Goal: Information Seeking & Learning: Find specific fact

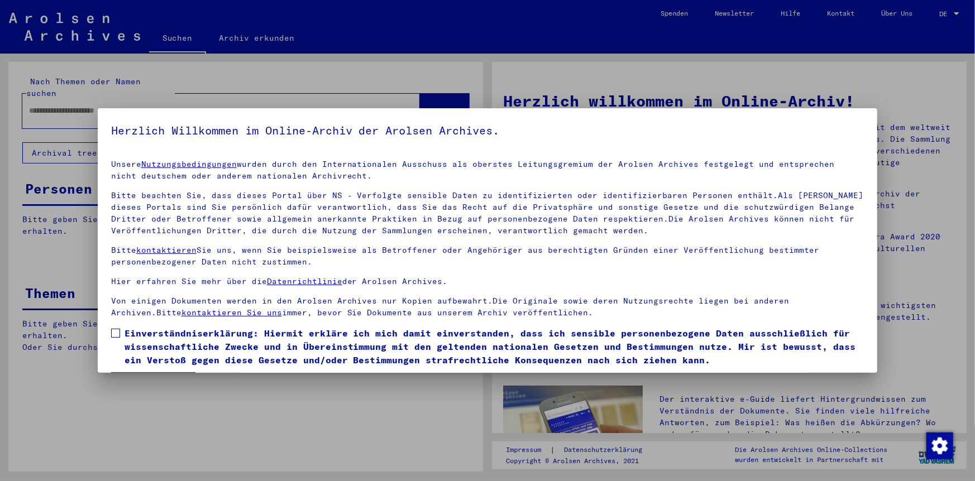
click at [112, 330] on span at bounding box center [115, 333] width 9 height 9
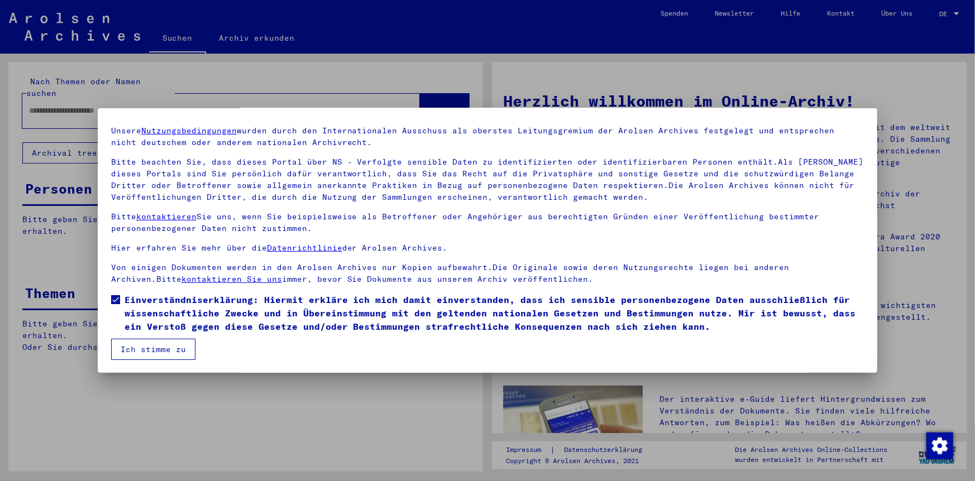
click at [154, 352] on button "Ich stimme zu" at bounding box center [153, 349] width 84 height 21
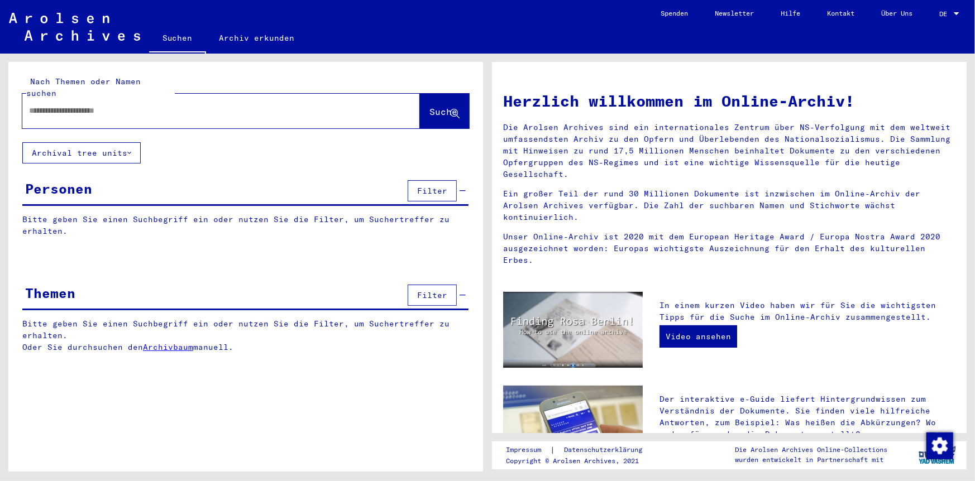
click at [72, 106] on div at bounding box center [204, 110] width 364 height 25
click at [56, 105] on input "text" at bounding box center [207, 111] width 357 height 12
type input "**********"
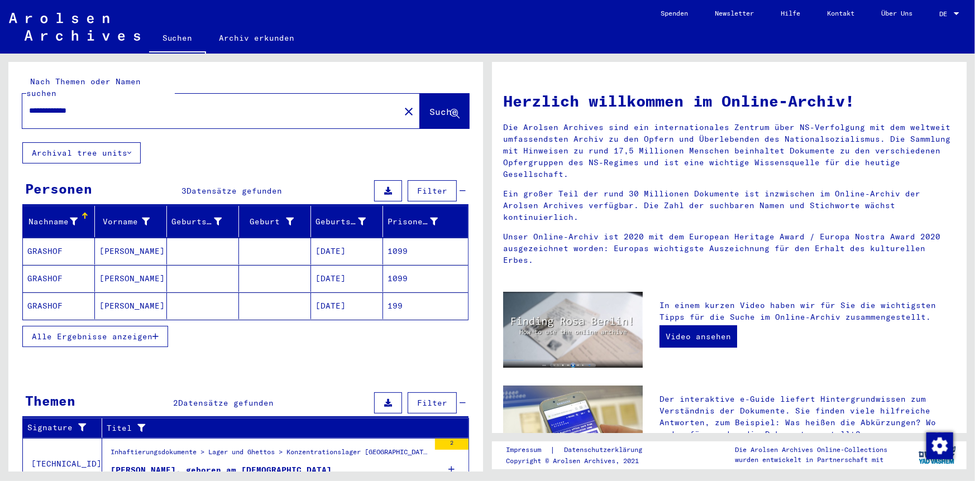
click at [56, 270] on mat-cell "GRASHOF" at bounding box center [59, 278] width 72 height 27
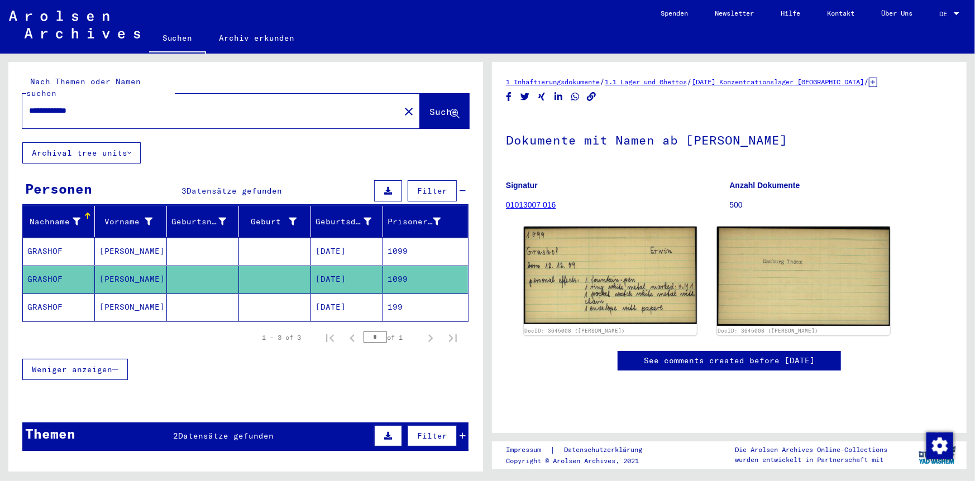
click at [51, 294] on mat-cell "GRASHOF" at bounding box center [59, 307] width 72 height 27
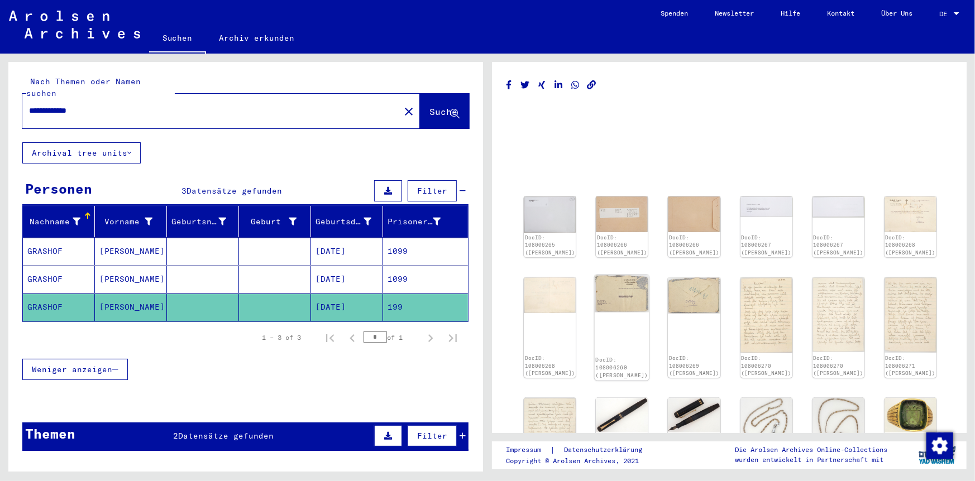
click at [626, 292] on img at bounding box center [622, 294] width 55 height 38
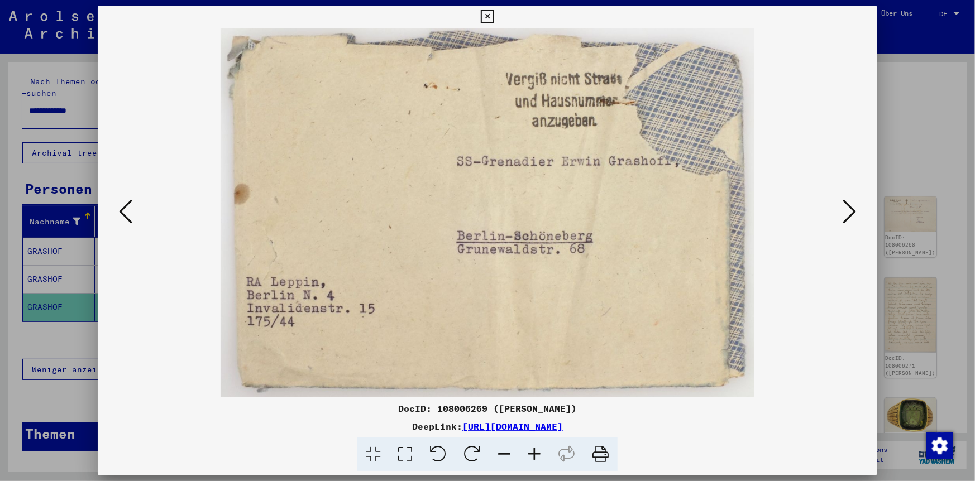
click at [124, 211] on icon at bounding box center [125, 211] width 13 height 27
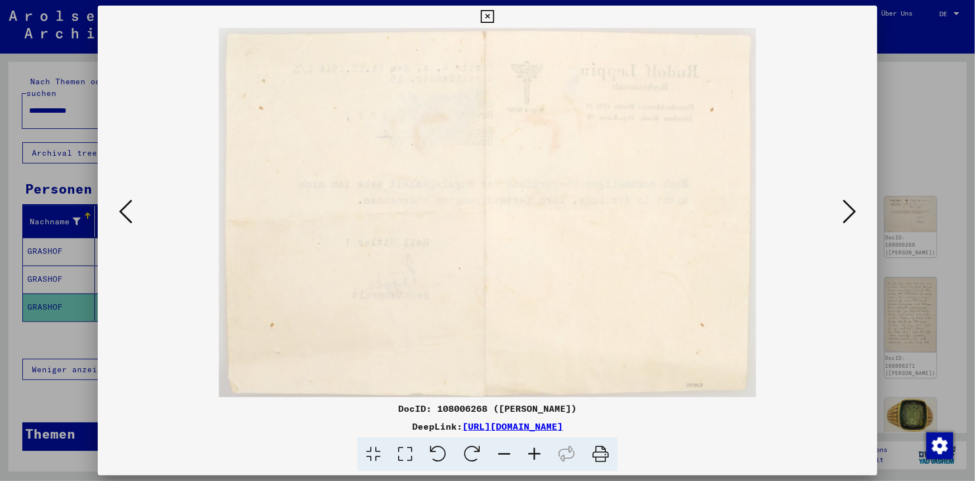
click at [124, 211] on icon at bounding box center [125, 211] width 13 height 27
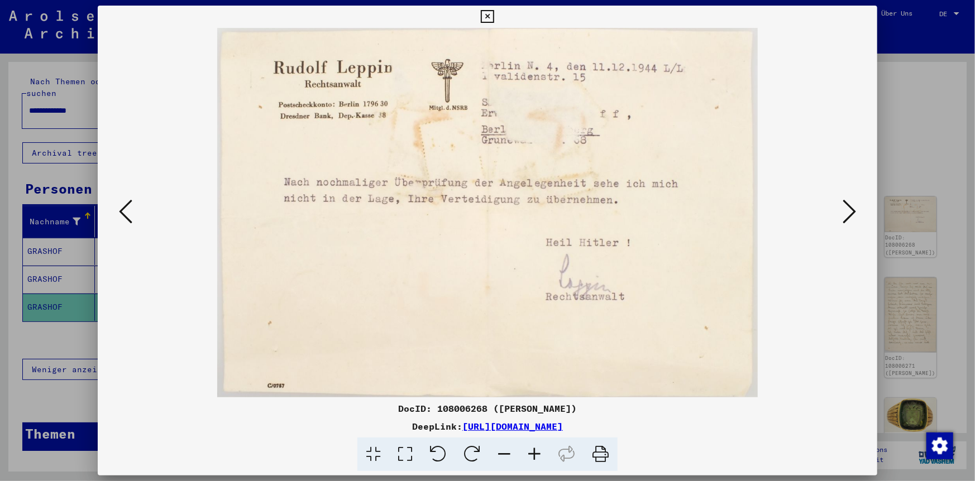
click at [123, 211] on icon at bounding box center [125, 211] width 13 height 27
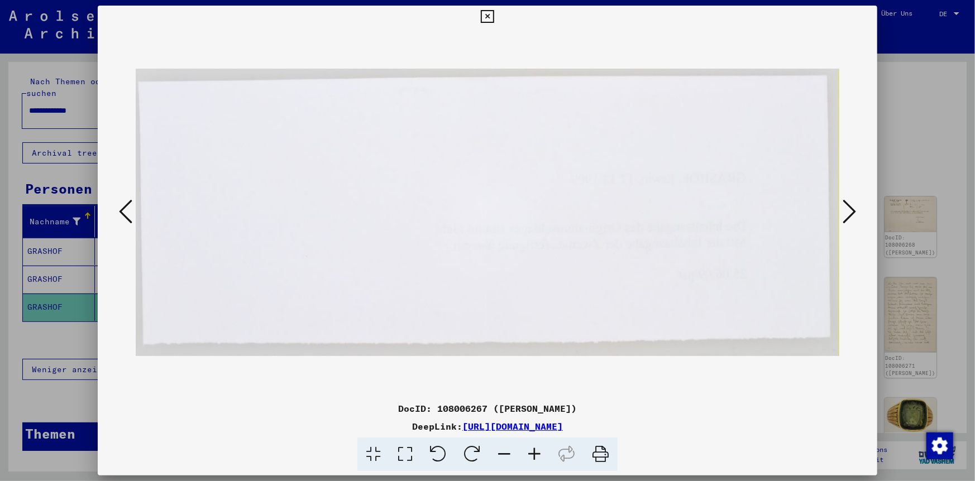
click at [119, 209] on icon at bounding box center [125, 211] width 13 height 27
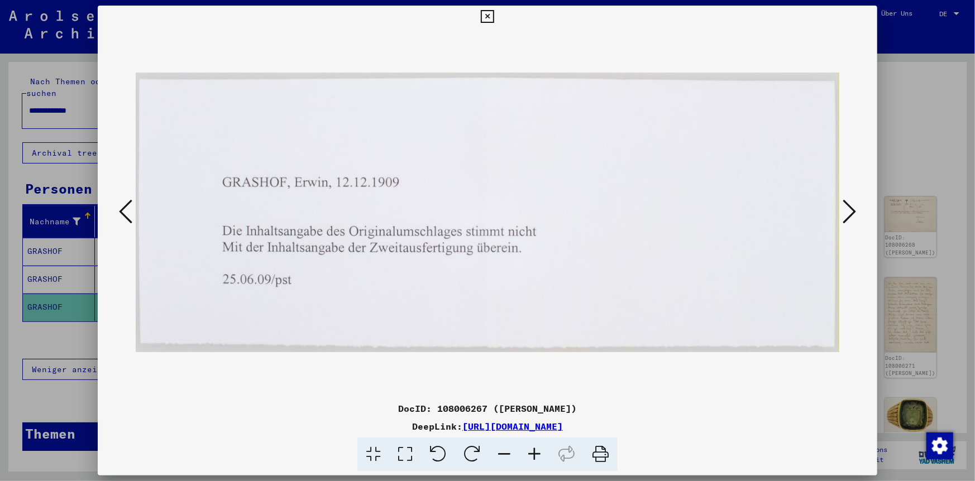
click at [120, 209] on icon at bounding box center [125, 211] width 13 height 27
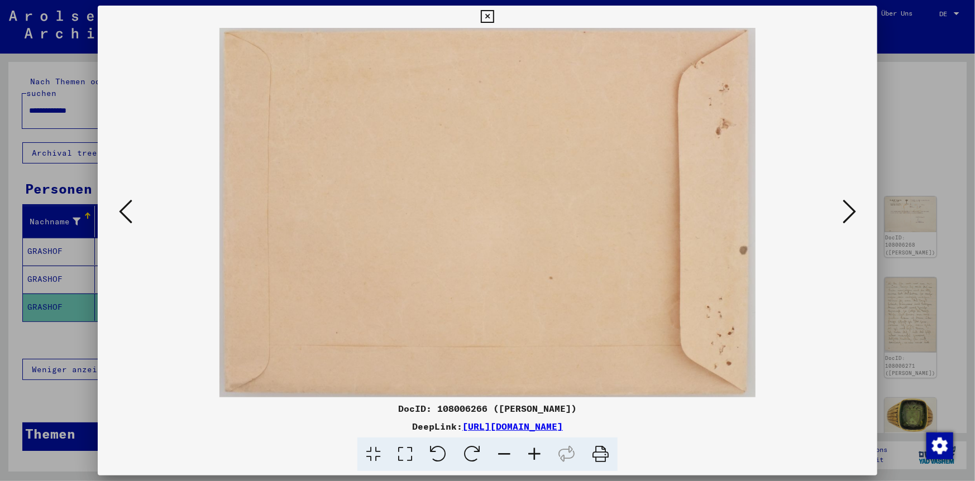
click at [119, 209] on icon at bounding box center [125, 211] width 13 height 27
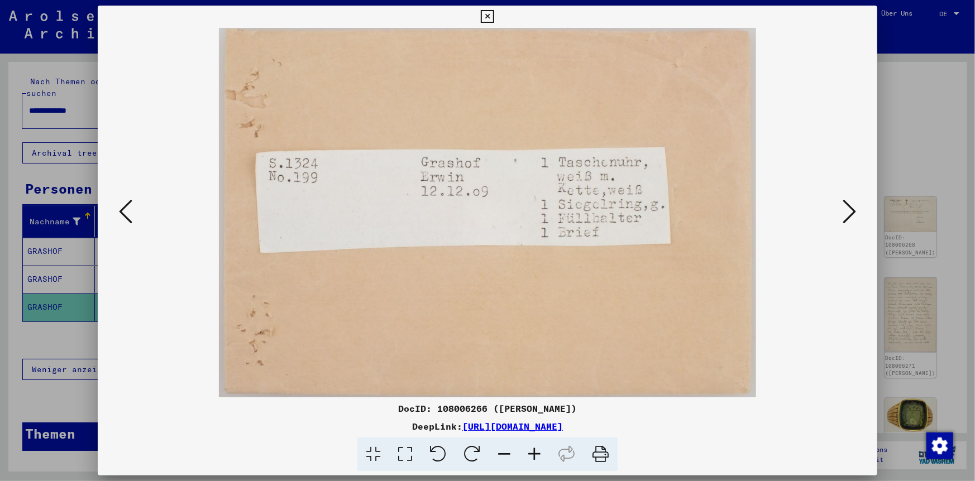
click at [851, 216] on icon at bounding box center [849, 211] width 13 height 27
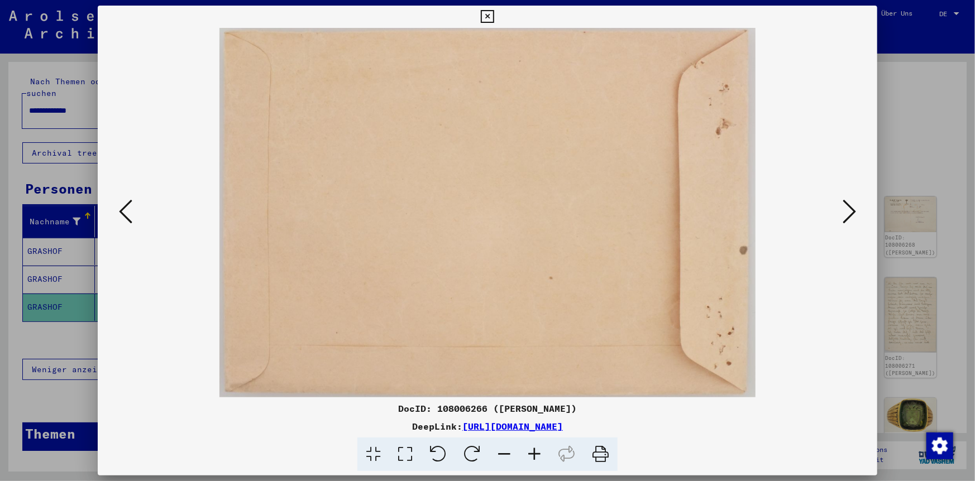
click at [851, 216] on icon at bounding box center [849, 211] width 13 height 27
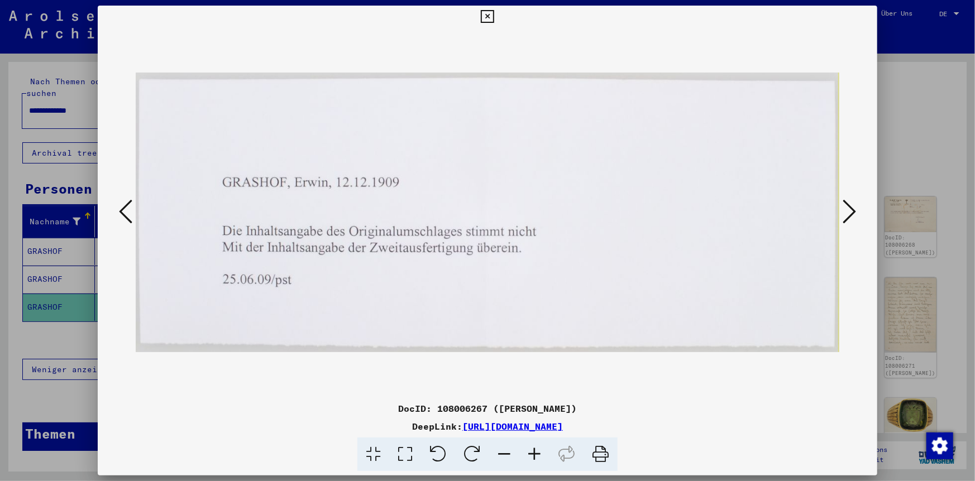
click at [851, 216] on icon at bounding box center [849, 211] width 13 height 27
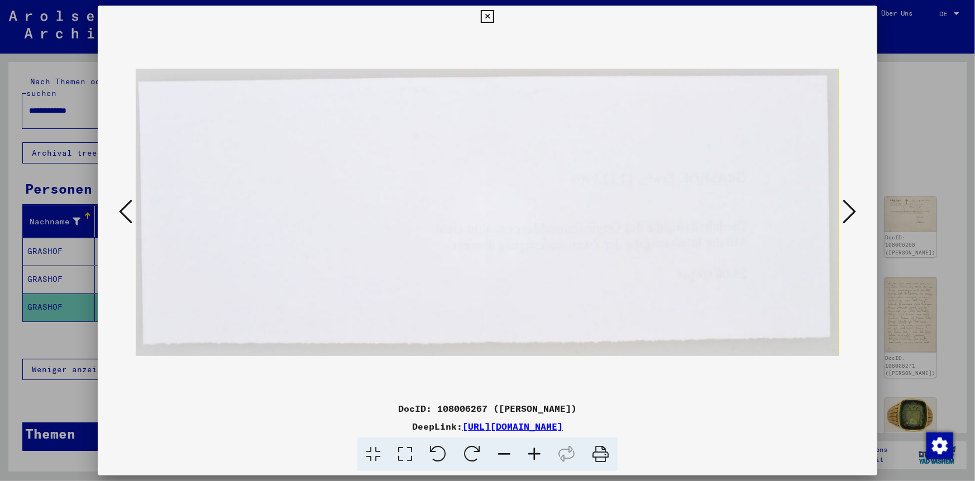
click at [851, 216] on icon at bounding box center [849, 211] width 13 height 27
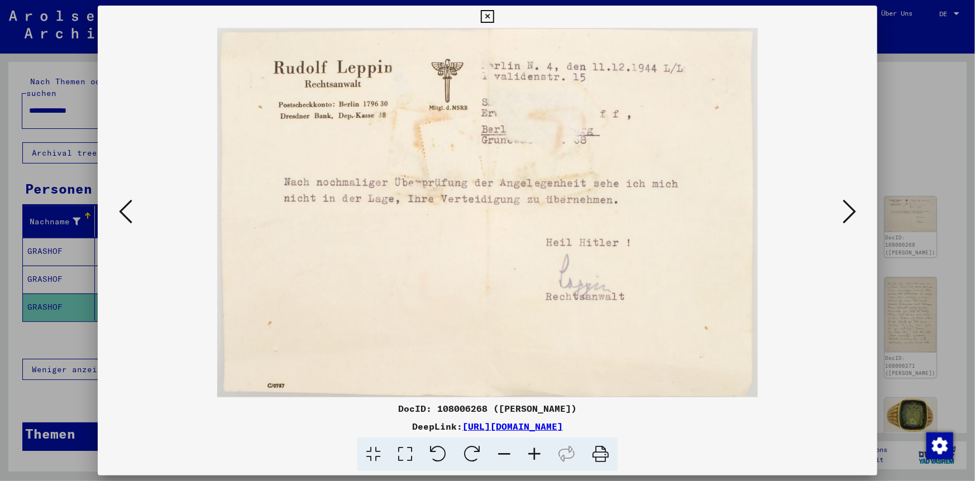
click at [851, 216] on icon at bounding box center [849, 211] width 13 height 27
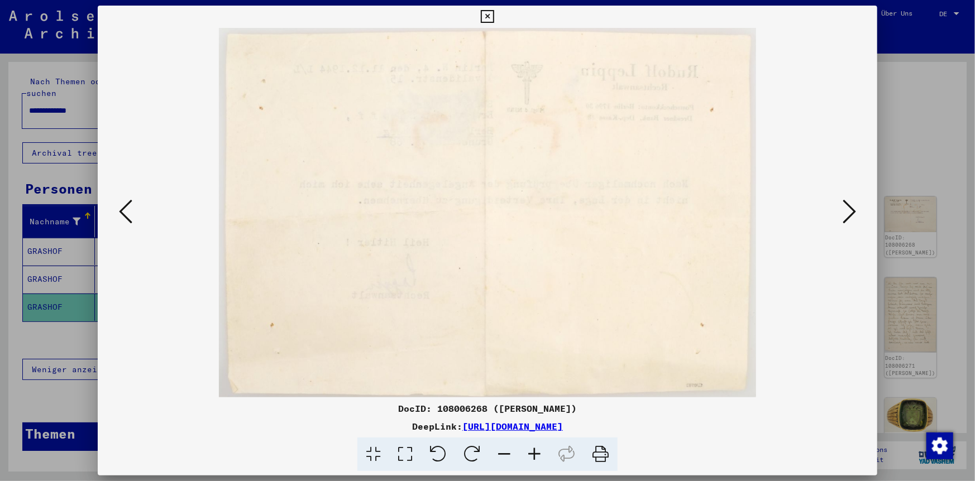
click at [851, 216] on icon at bounding box center [849, 211] width 13 height 27
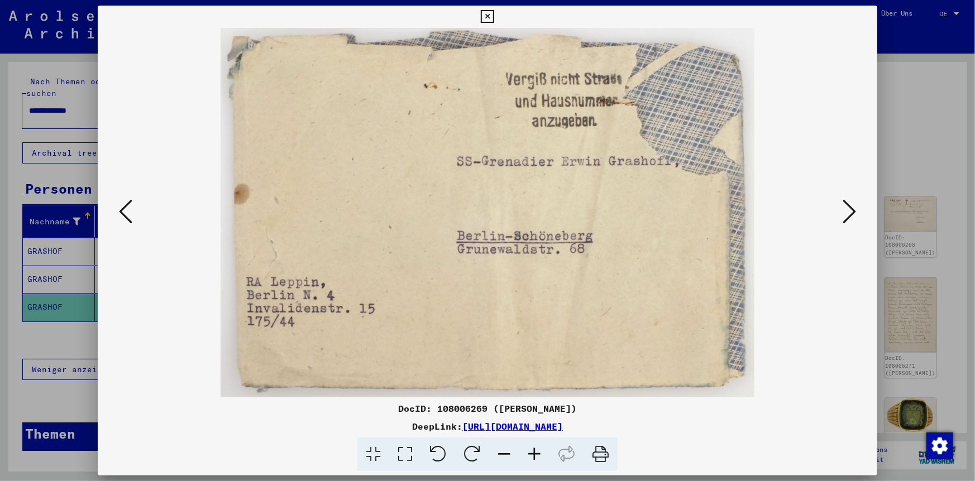
click at [852, 216] on icon at bounding box center [849, 211] width 13 height 27
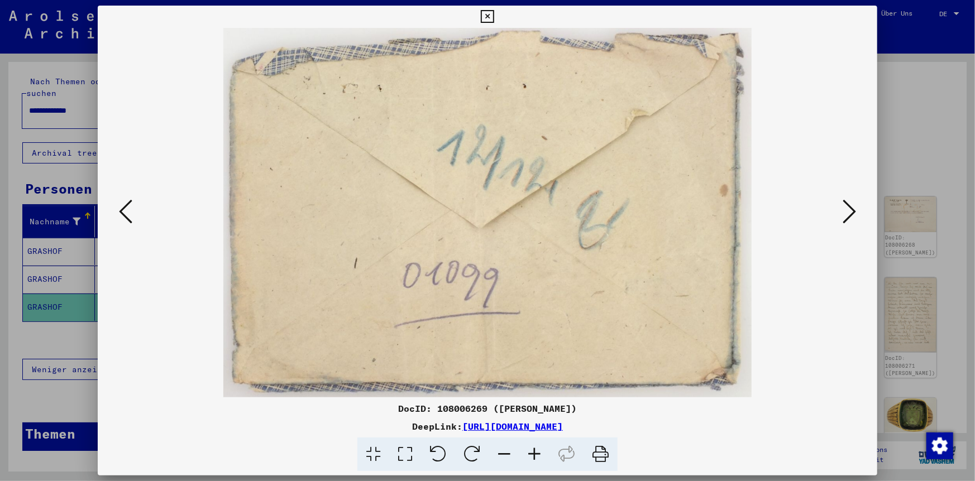
click at [852, 216] on icon at bounding box center [849, 211] width 13 height 27
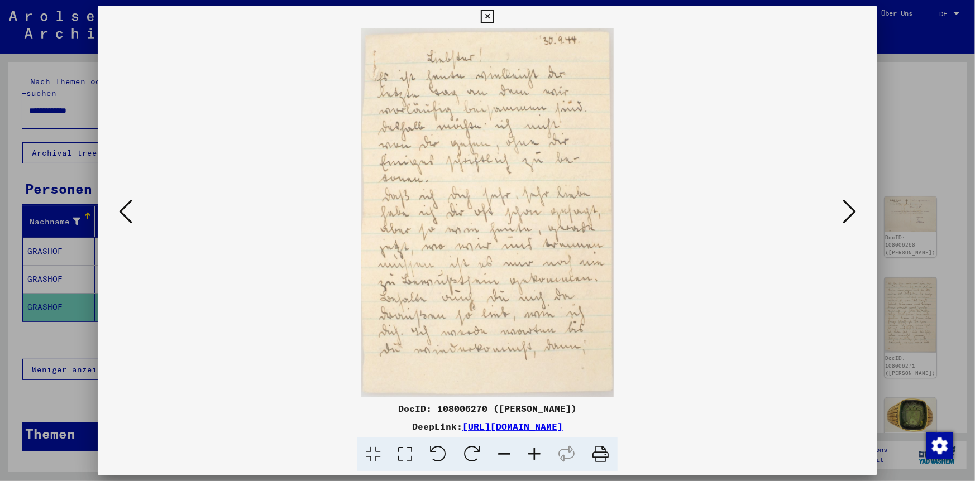
click at [852, 216] on icon at bounding box center [849, 211] width 13 height 27
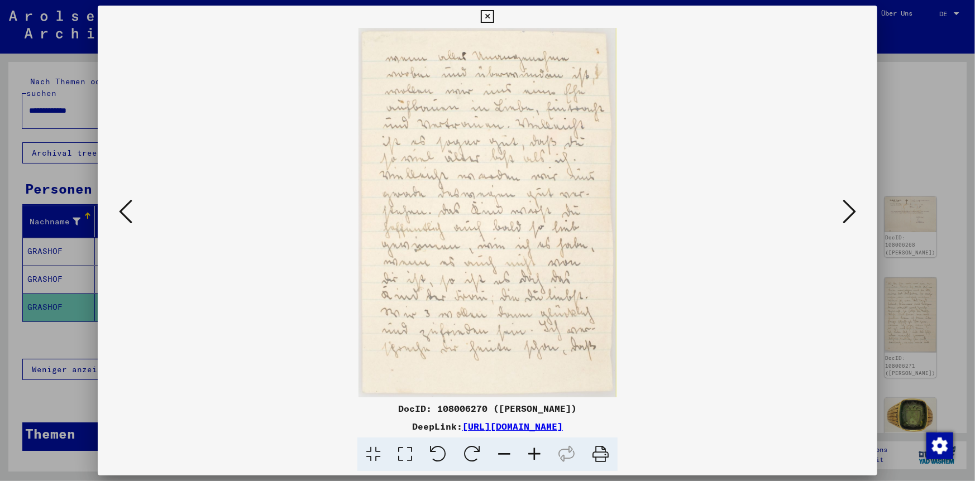
click at [852, 216] on icon at bounding box center [849, 211] width 13 height 27
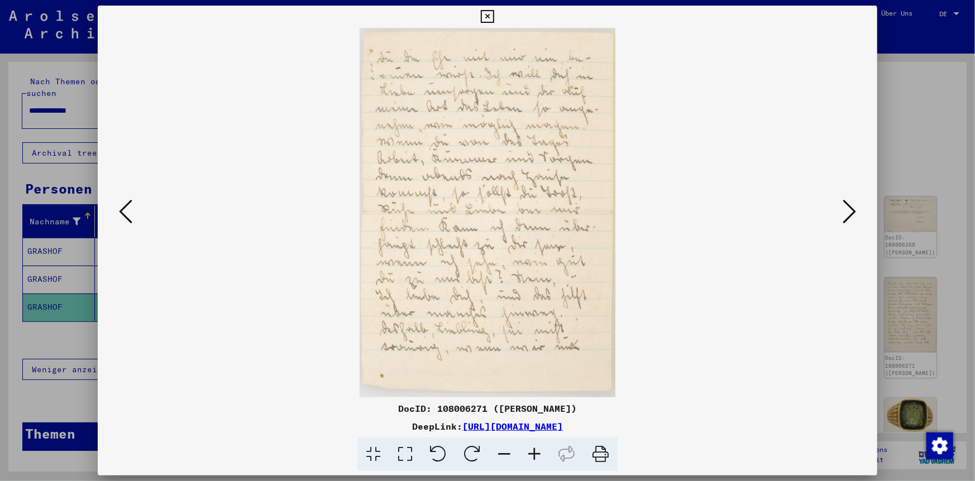
click at [852, 216] on icon at bounding box center [849, 211] width 13 height 27
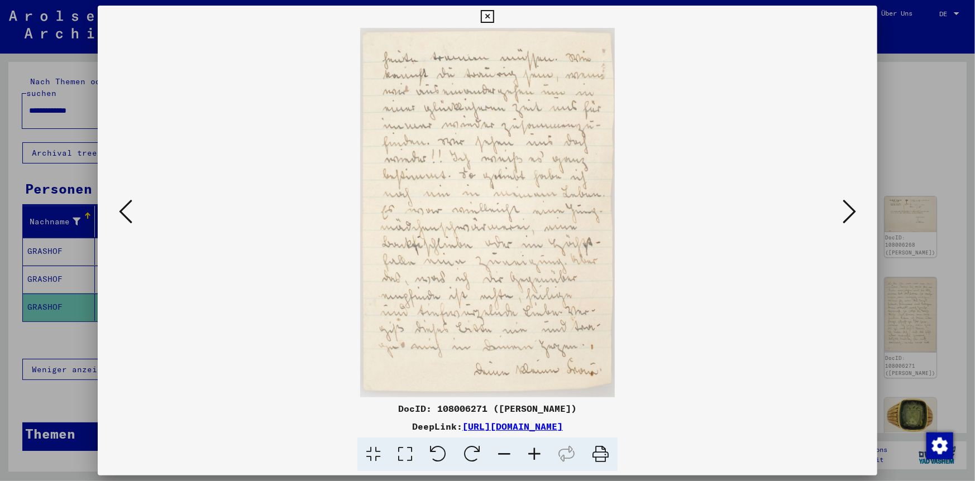
click at [852, 216] on icon at bounding box center [849, 211] width 13 height 27
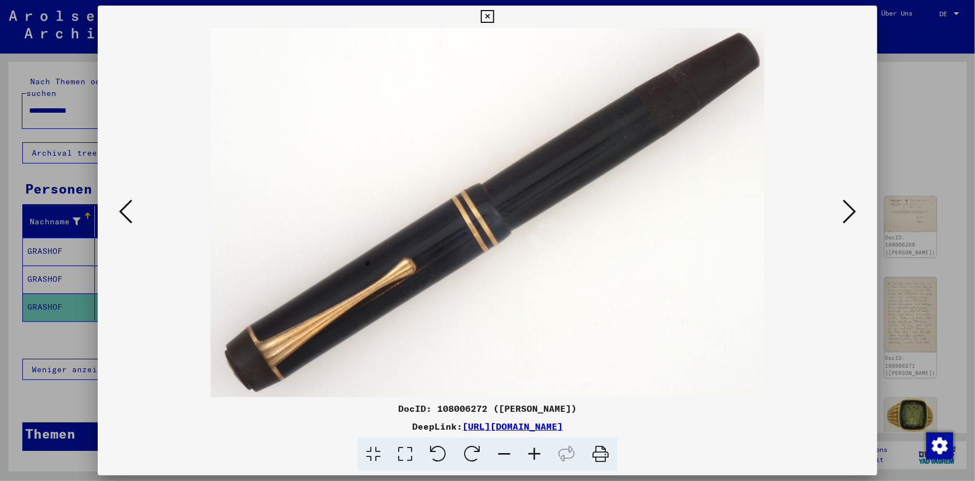
click at [852, 216] on icon at bounding box center [849, 211] width 13 height 27
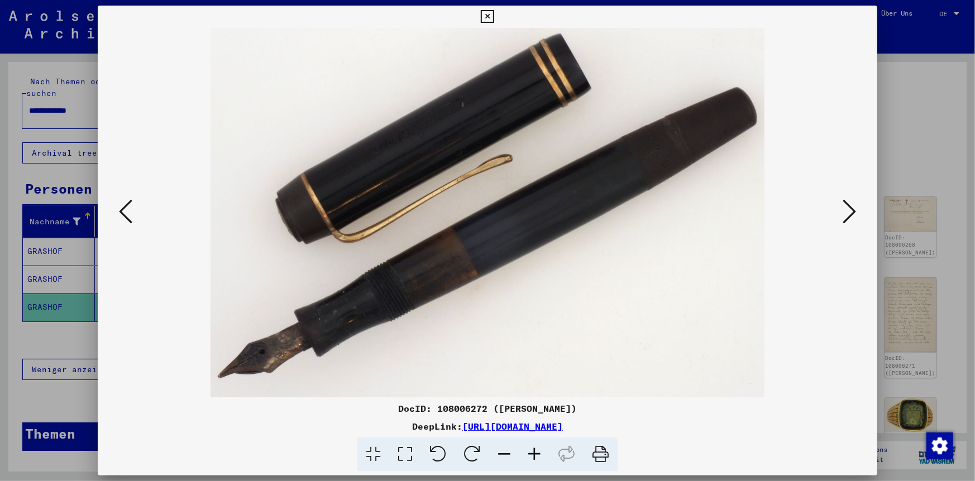
click at [852, 216] on icon at bounding box center [849, 211] width 13 height 27
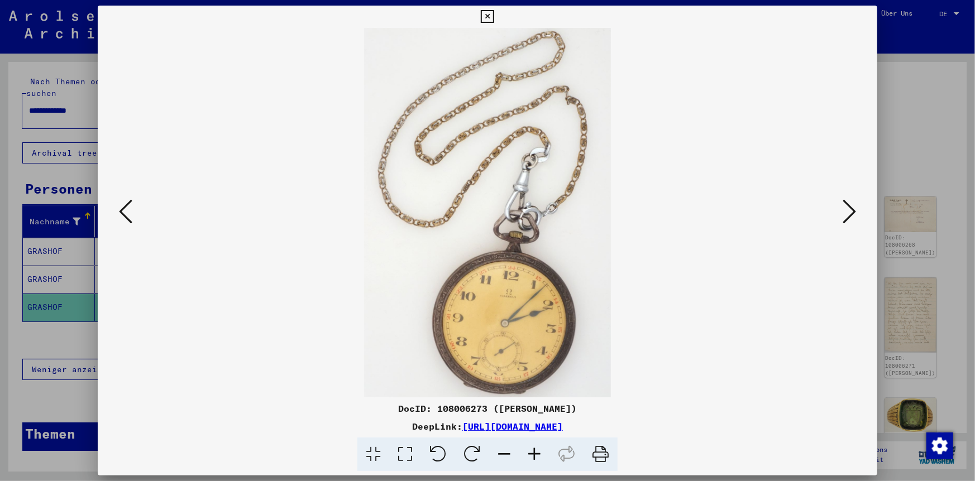
click at [852, 216] on icon at bounding box center [849, 211] width 13 height 27
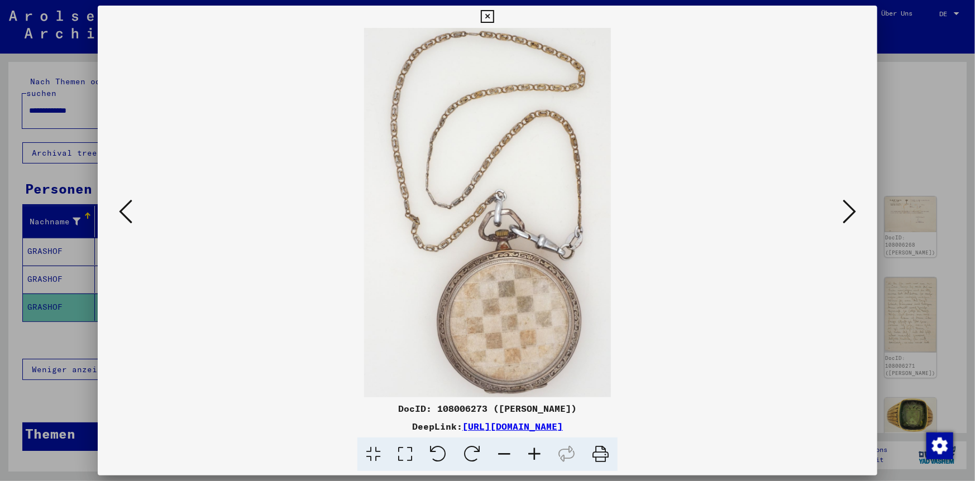
click at [852, 216] on icon at bounding box center [849, 211] width 13 height 27
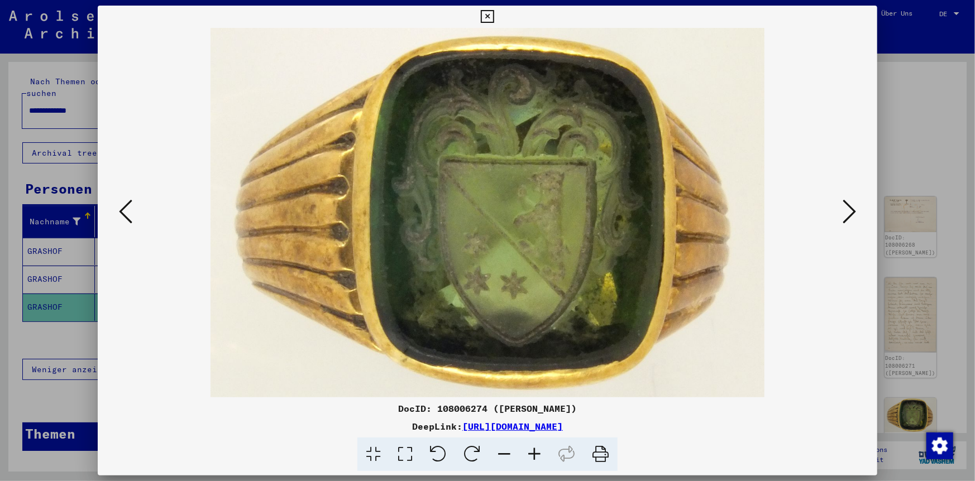
click at [852, 216] on icon at bounding box center [849, 211] width 13 height 27
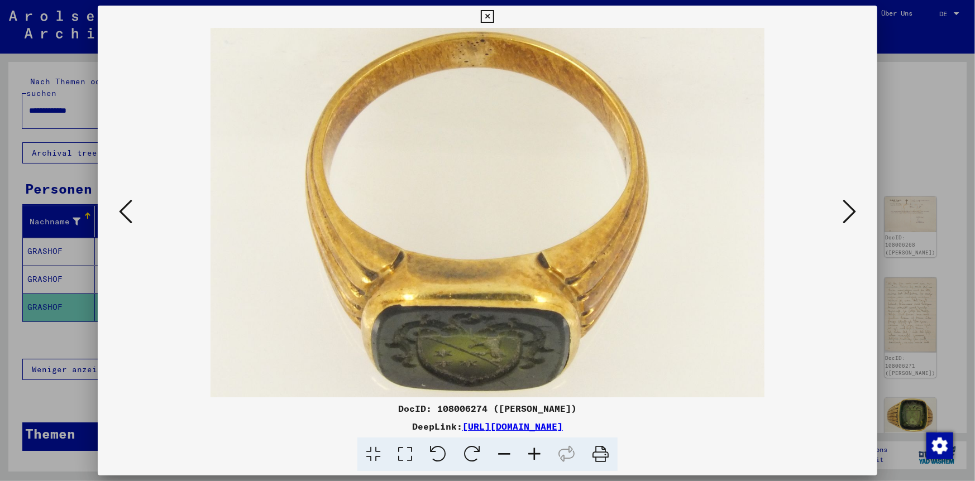
click at [126, 204] on icon at bounding box center [125, 211] width 13 height 27
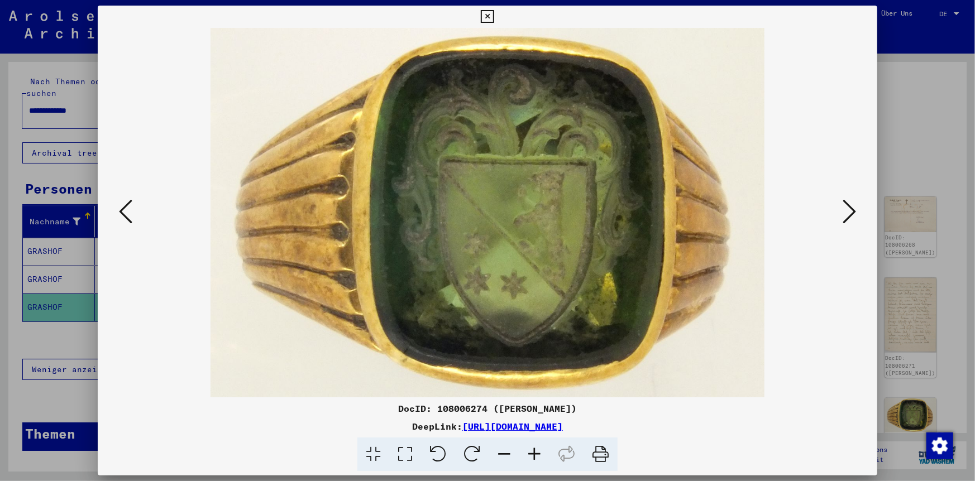
click at [490, 16] on icon at bounding box center [487, 16] width 13 height 13
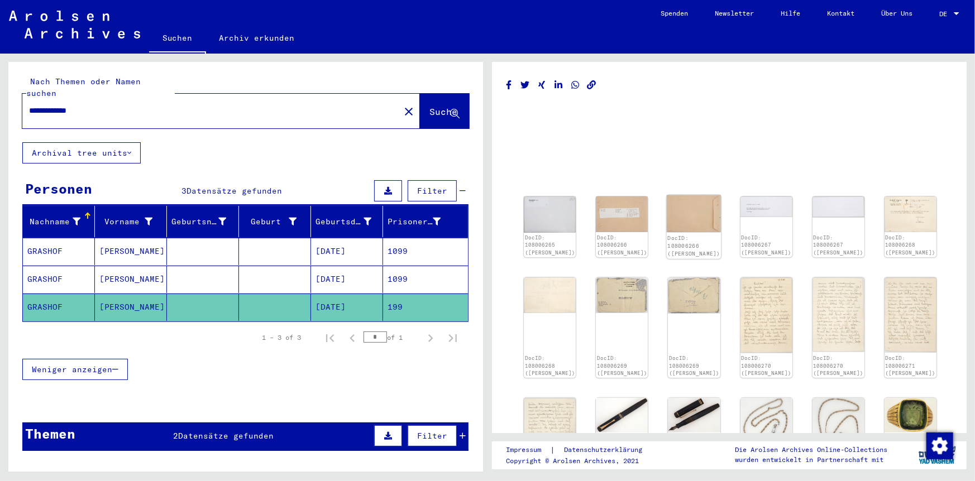
scroll to position [112, 0]
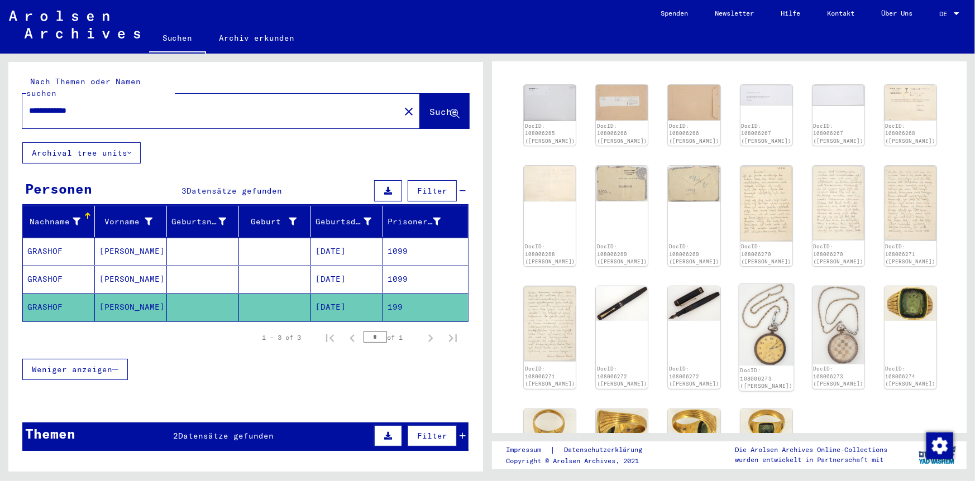
click at [770, 328] on img at bounding box center [766, 325] width 55 height 82
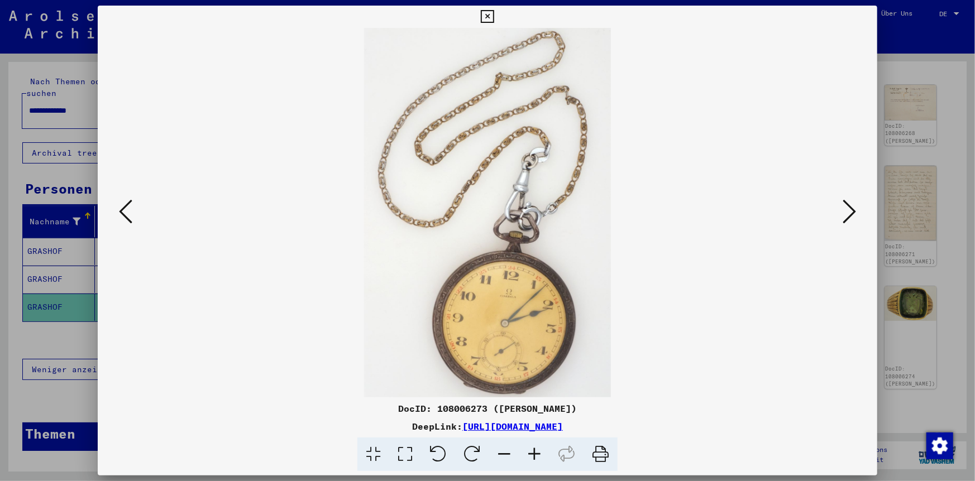
click at [853, 208] on icon at bounding box center [849, 211] width 13 height 27
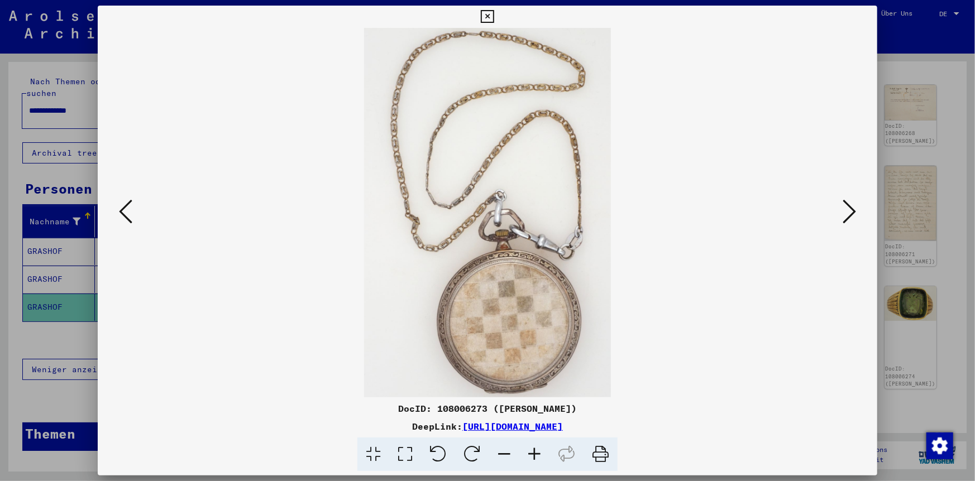
click at [853, 207] on icon at bounding box center [849, 211] width 13 height 27
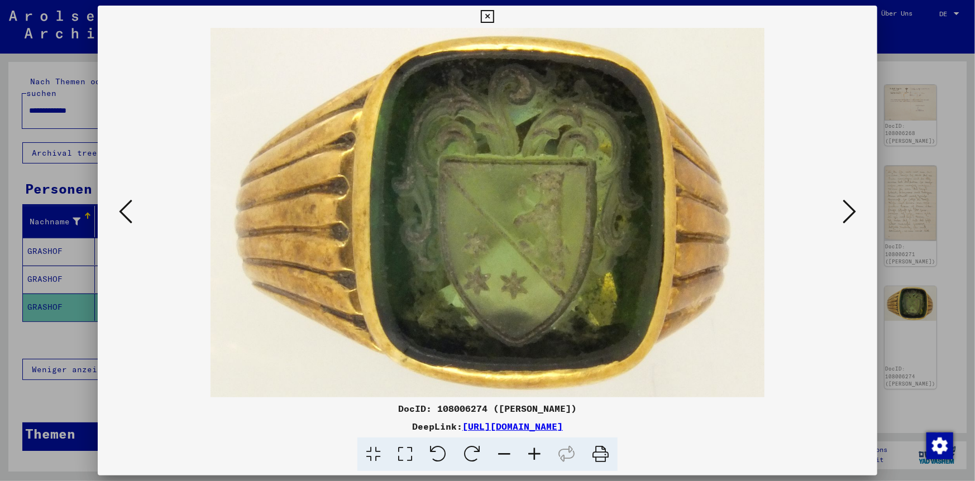
click at [487, 16] on icon at bounding box center [487, 16] width 13 height 13
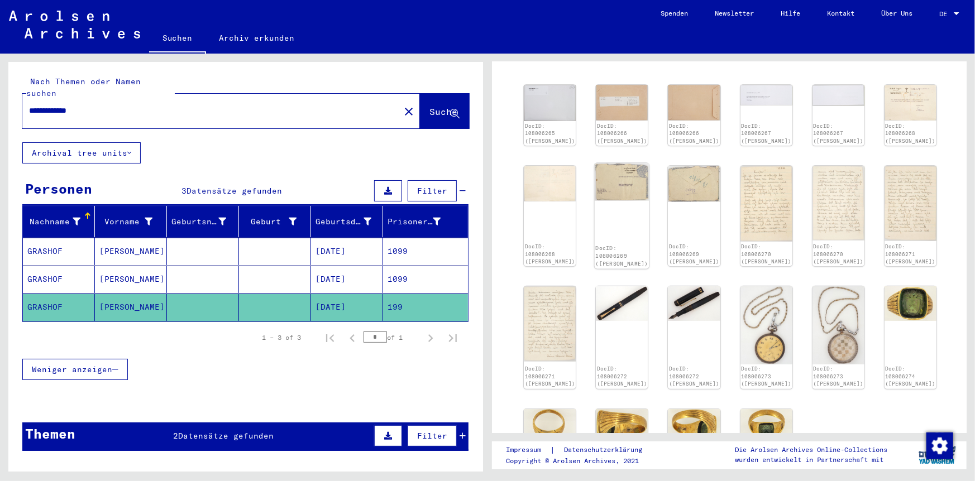
click at [609, 187] on img at bounding box center [622, 182] width 55 height 38
